Goal: Communication & Community: Share content

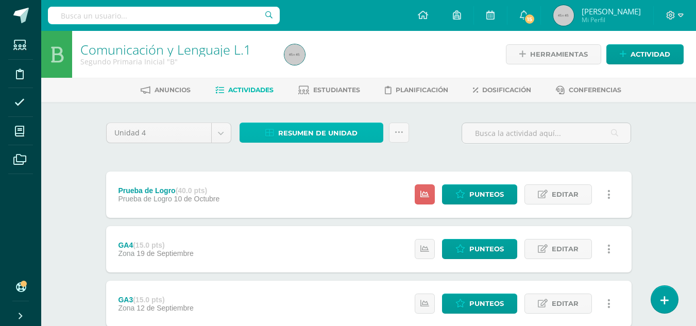
drag, startPoint x: 0, startPoint y: 0, endPoint x: 348, endPoint y: 133, distance: 372.9
click at [348, 133] on span "Resumen de unidad" at bounding box center [317, 133] width 79 height 19
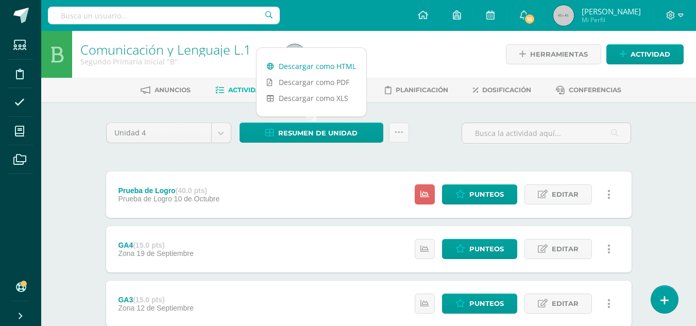
click at [342, 71] on link "Descargar como HTML" at bounding box center [312, 66] width 110 height 16
click at [484, 197] on span "Punteos" at bounding box center [486, 194] width 35 height 19
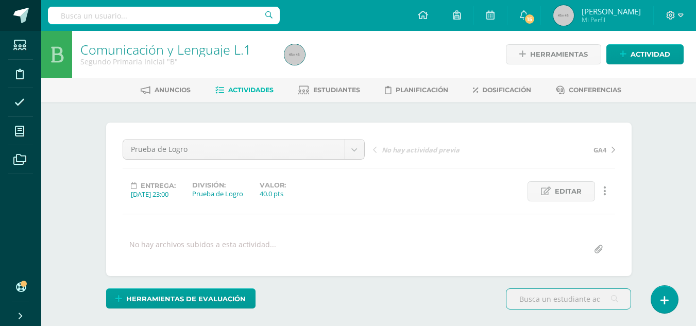
click at [29, 16] on link at bounding box center [20, 15] width 41 height 31
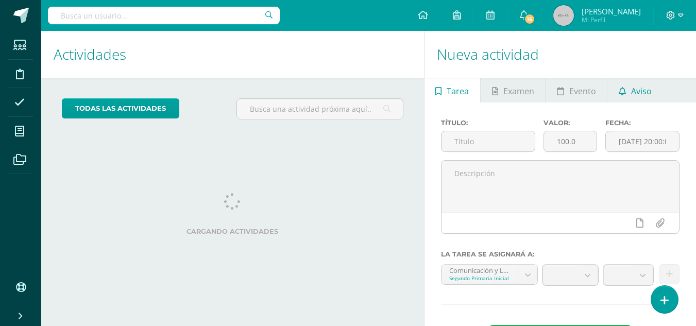
click at [639, 91] on span "Aviso" at bounding box center [641, 91] width 21 height 25
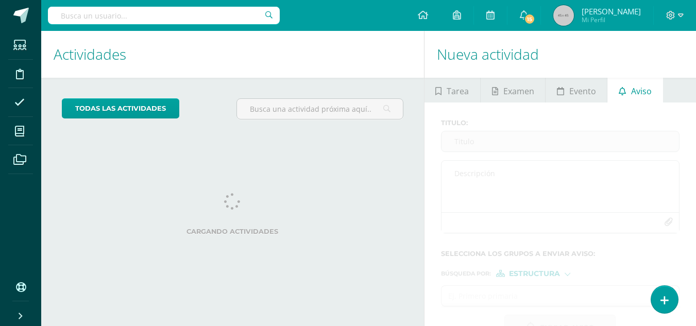
scroll to position [31, 0]
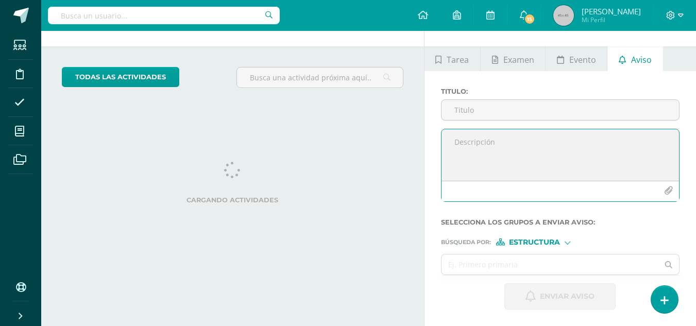
click at [479, 145] on textarea at bounding box center [559, 155] width 237 height 52
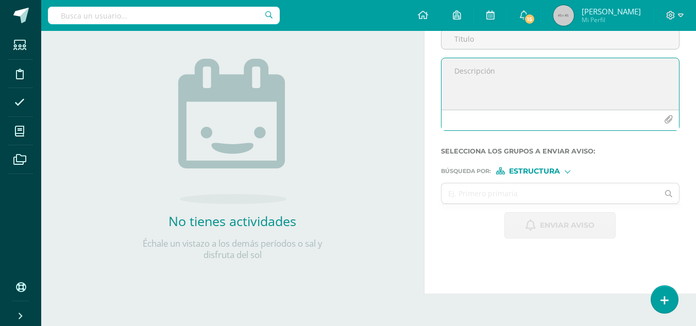
paste textarea "Queridos Padres de Familia Se les invita a participar en la Olimpiada de Matemá…"
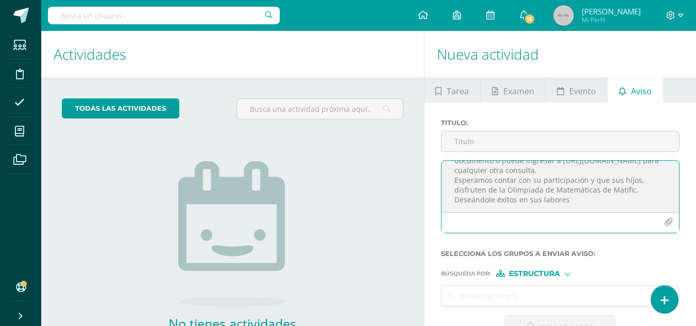
scroll to position [199, 0]
click at [579, 201] on textarea "Queridos Padres de Familia Se les invita a participar en la Olimpiada de Matemá…" at bounding box center [559, 187] width 237 height 52
click at [578, 192] on textarea "Queridos Padres de Familia Se les invita a participar en la Olimpiada de Matemá…" at bounding box center [559, 187] width 237 height 52
type textarea "Queridos Padres de Familia Se les invita a participar en la Olimpiada de Matemá…"
click at [669, 226] on icon "button" at bounding box center [668, 222] width 9 height 9
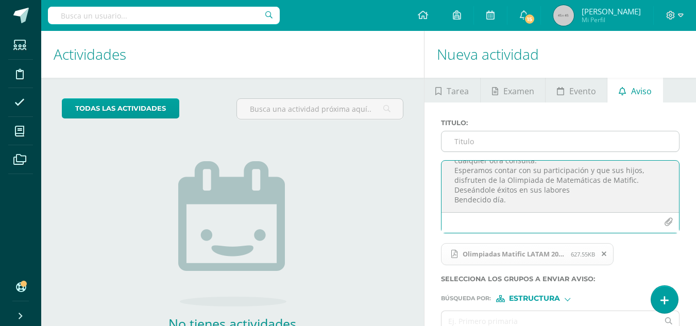
click at [488, 143] on input "Titulo :" at bounding box center [559, 141] width 237 height 20
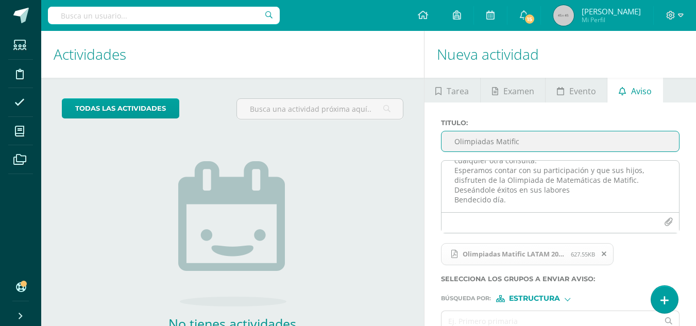
type input "Olimpiadas Matific"
click at [550, 209] on textarea "Queridos Padres de Familia Se les invita a participar en la Olimpiada de Matemá…" at bounding box center [559, 187] width 237 height 52
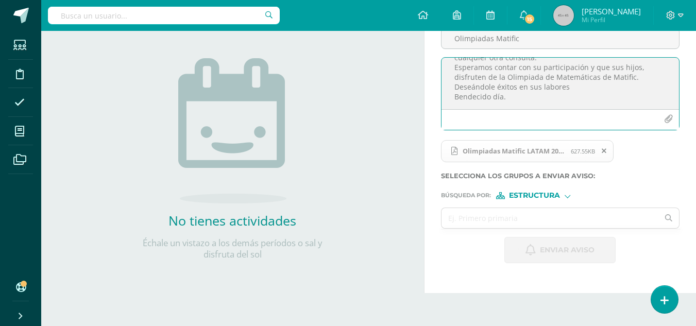
scroll to position [155, 0]
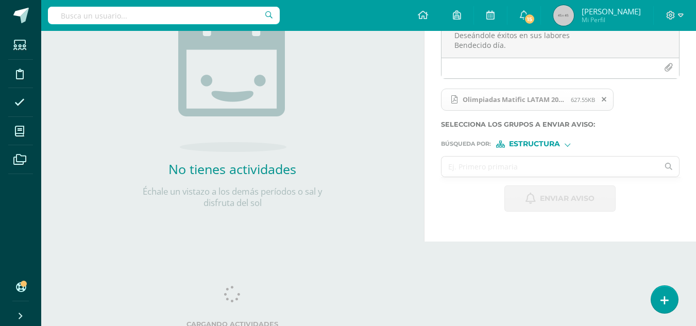
click at [513, 163] on input "text" at bounding box center [549, 167] width 217 height 20
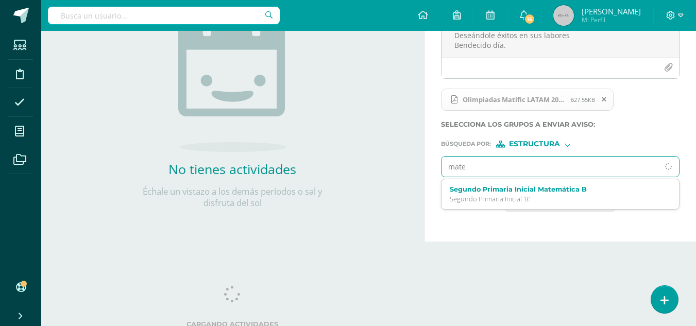
type input "matem"
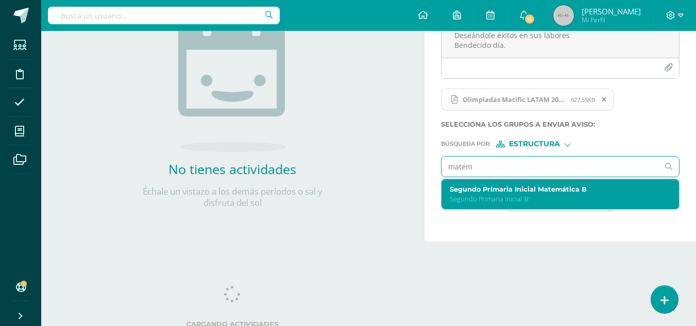
click at [526, 189] on label "Segundo Primaria Inicial Matemática B" at bounding box center [556, 189] width 212 height 8
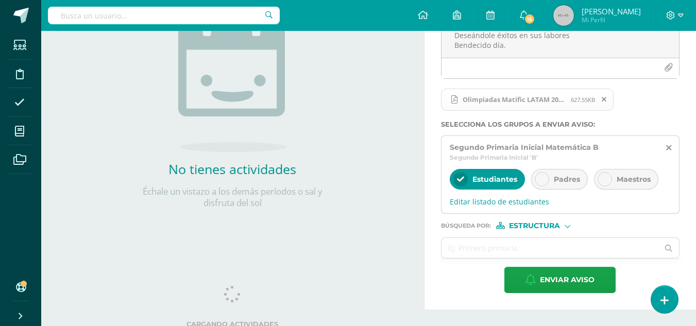
click at [561, 176] on span "Padres" at bounding box center [567, 179] width 26 height 9
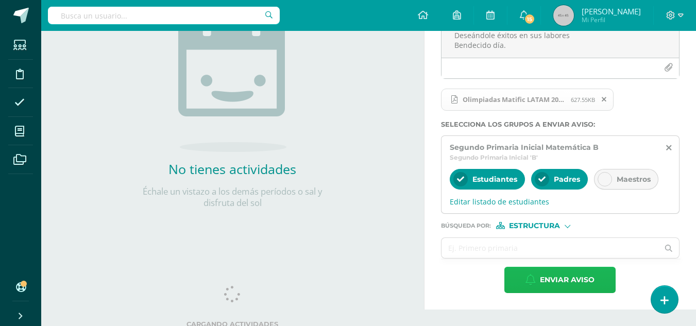
click at [563, 281] on span "Enviar aviso" at bounding box center [567, 279] width 55 height 25
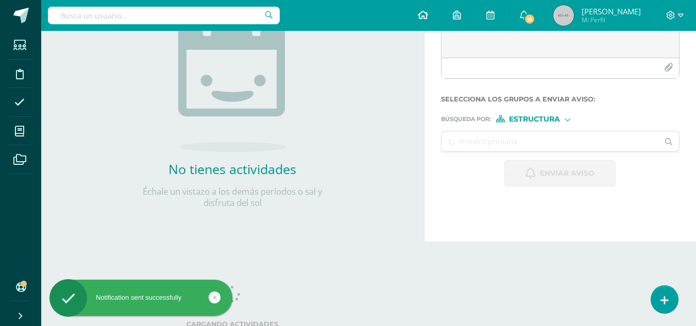
scroll to position [0, 0]
